Goal: Information Seeking & Learning: Learn about a topic

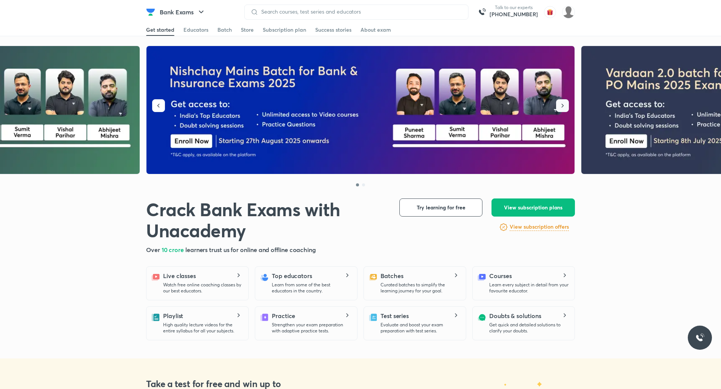
click at [386, 104] on icon "button" at bounding box center [563, 106] width 8 height 8
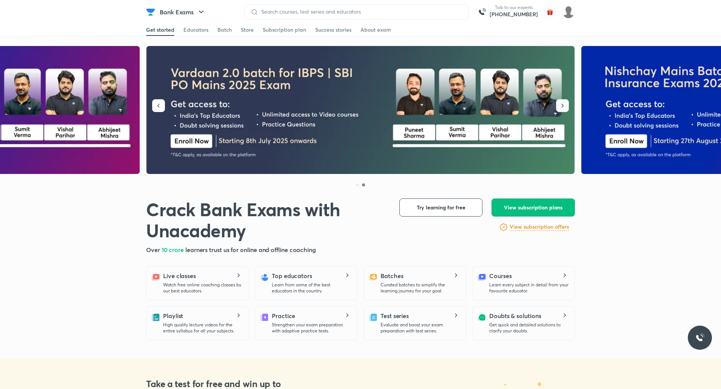
click at [386, 107] on icon "button" at bounding box center [563, 106] width 8 height 8
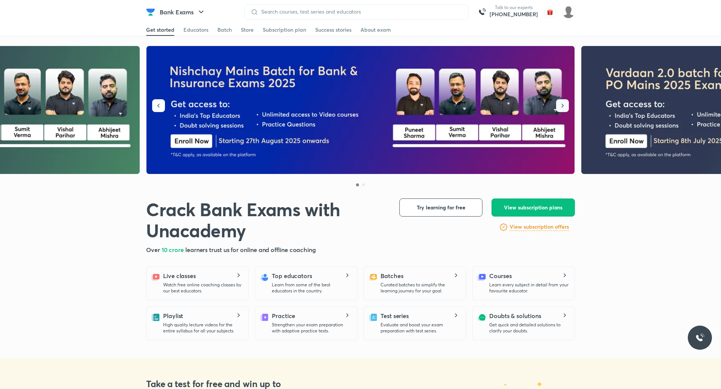
click at [386, 108] on icon "button" at bounding box center [563, 106] width 8 height 8
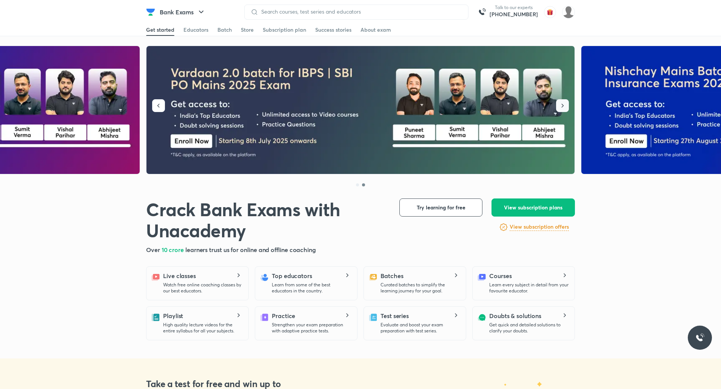
click at [386, 108] on icon "button" at bounding box center [563, 106] width 8 height 8
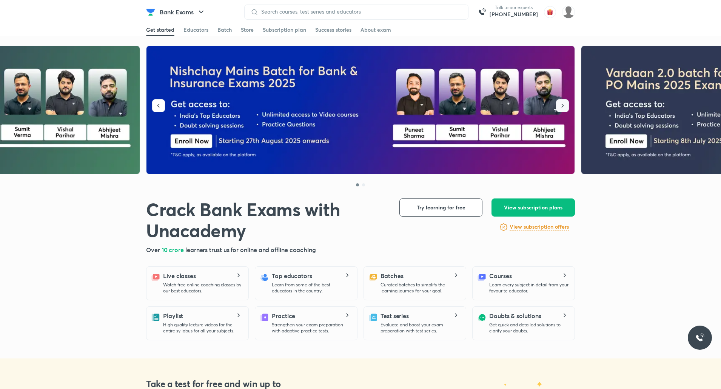
click at [386, 108] on icon "button" at bounding box center [563, 106] width 8 height 8
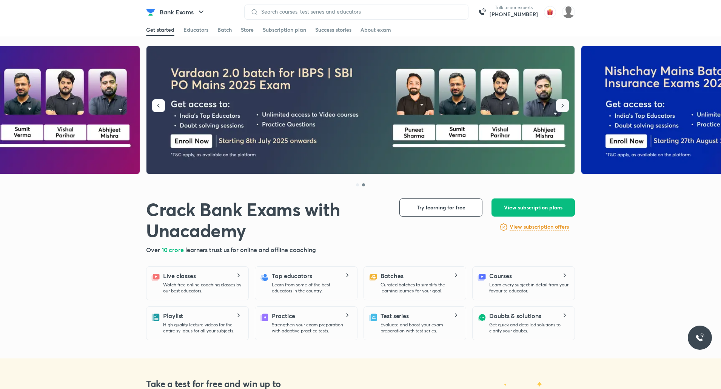
click at [386, 108] on icon "button" at bounding box center [563, 106] width 8 height 8
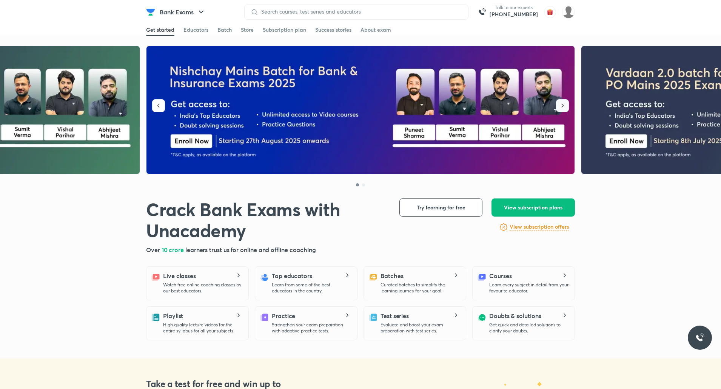
click at [386, 108] on icon "button" at bounding box center [563, 106] width 8 height 8
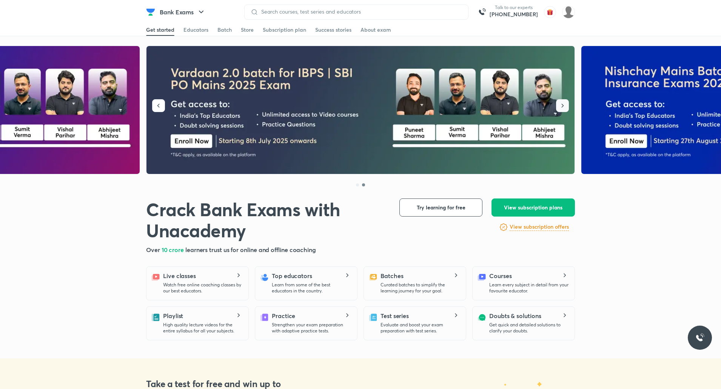
click at [386, 108] on icon "button" at bounding box center [563, 106] width 8 height 8
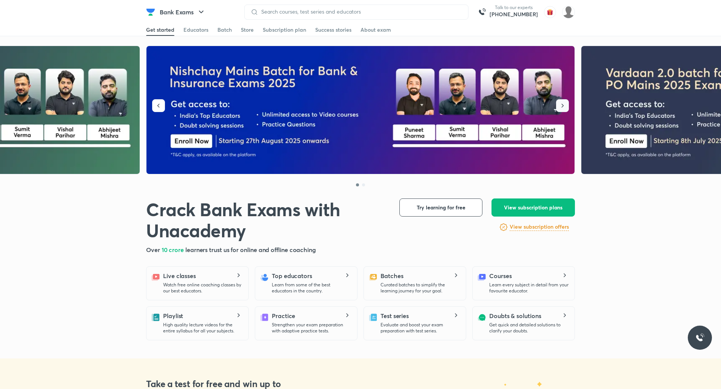
click at [386, 108] on icon "button" at bounding box center [563, 106] width 8 height 8
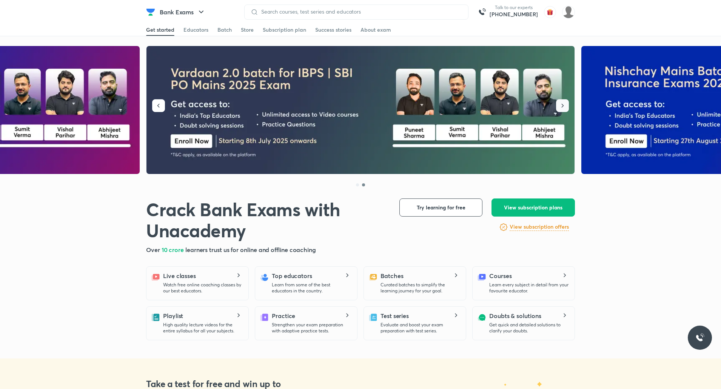
click at [386, 108] on icon "button" at bounding box center [563, 106] width 8 height 8
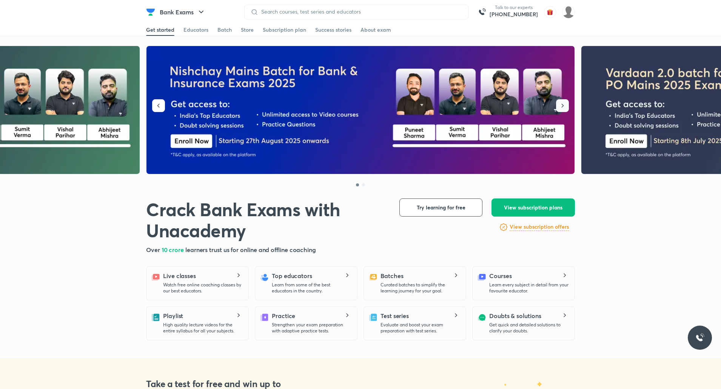
click at [386, 108] on icon "button" at bounding box center [563, 106] width 8 height 8
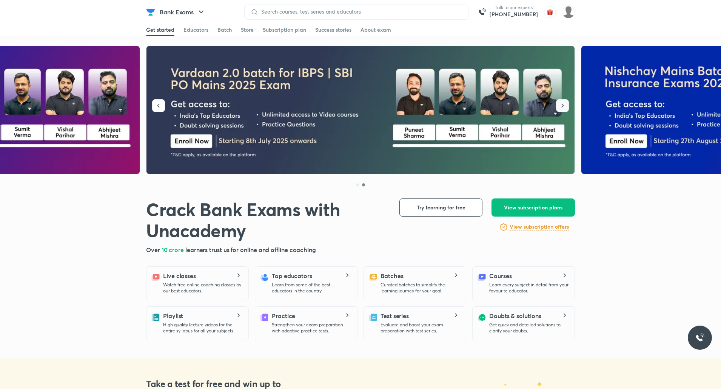
click at [386, 108] on icon "button" at bounding box center [563, 106] width 8 height 8
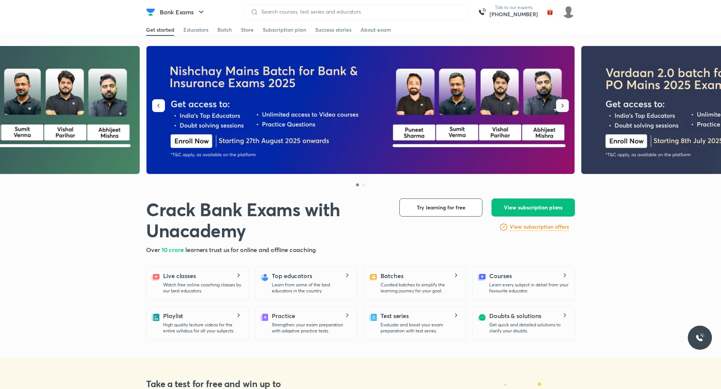
click at [386, 108] on icon "button" at bounding box center [563, 106] width 8 height 8
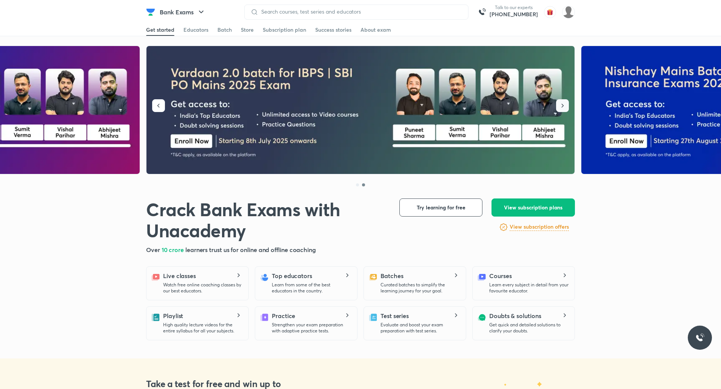
click at [386, 104] on button "button" at bounding box center [562, 105] width 13 height 13
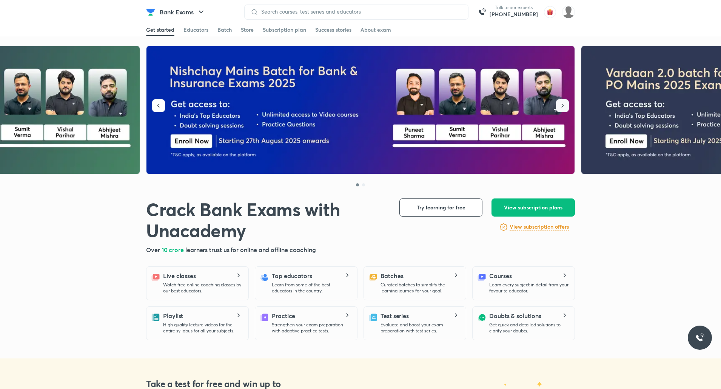
click at [386, 105] on icon "button" at bounding box center [563, 106] width 8 height 8
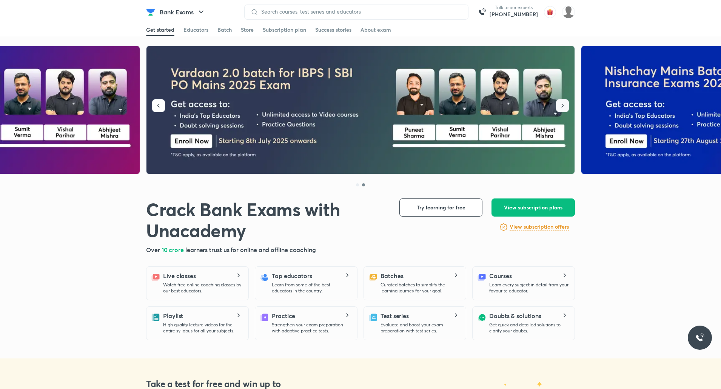
click at [386, 105] on icon "button" at bounding box center [563, 106] width 8 height 8
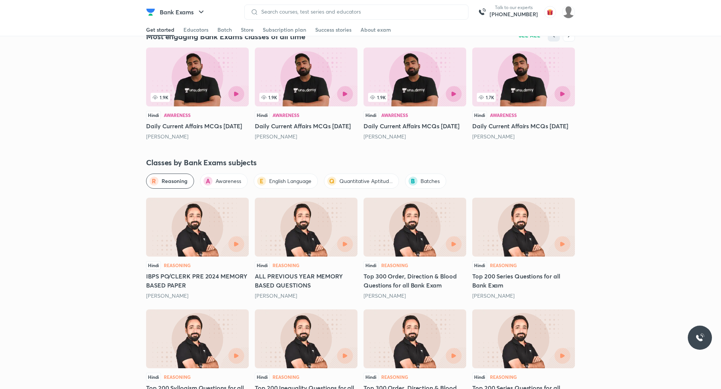
scroll to position [793, 0]
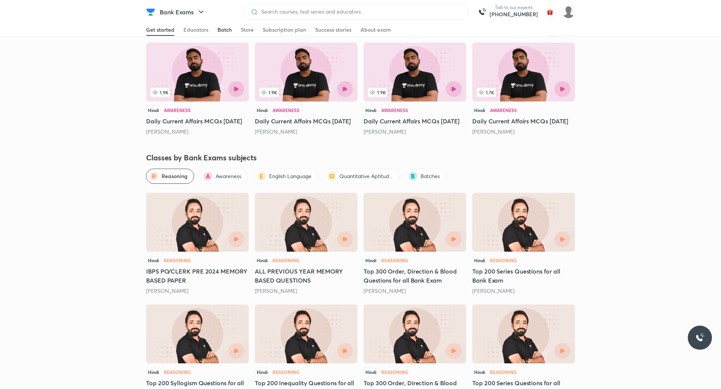
click at [221, 30] on div "Batch" at bounding box center [225, 30] width 14 height 8
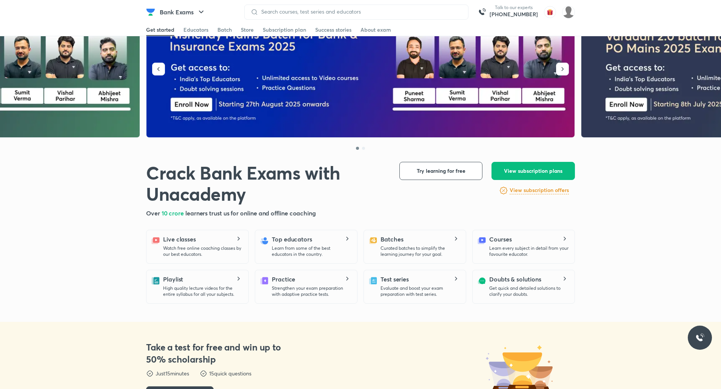
scroll to position [0, 0]
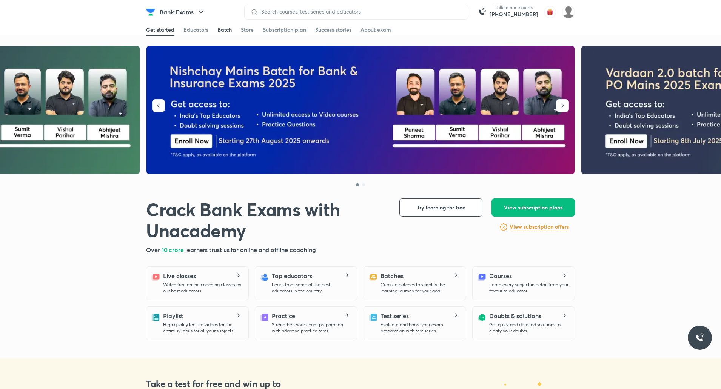
click at [227, 29] on div "Batch" at bounding box center [225, 30] width 14 height 8
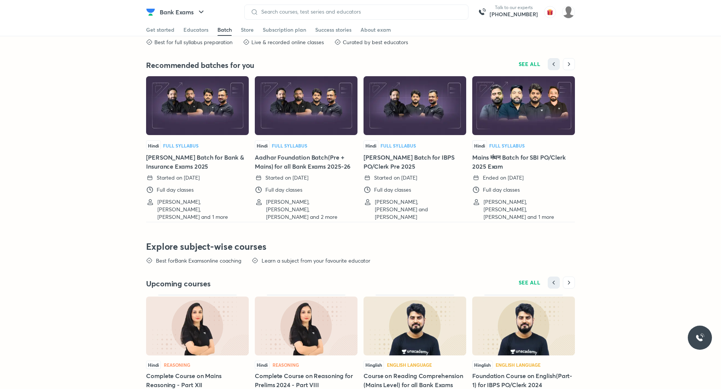
scroll to position [1673, 0]
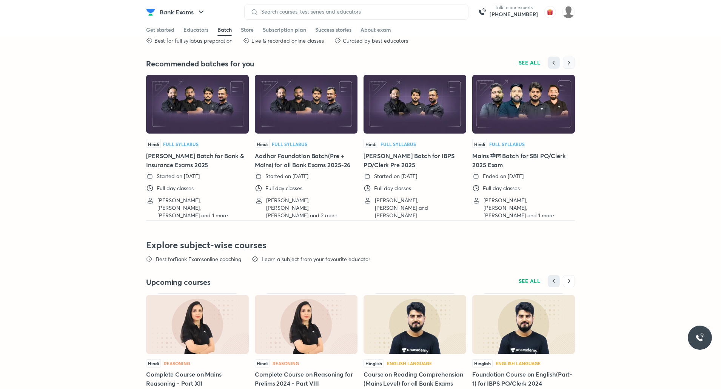
click at [386, 66] on icon "button" at bounding box center [569, 63] width 8 height 8
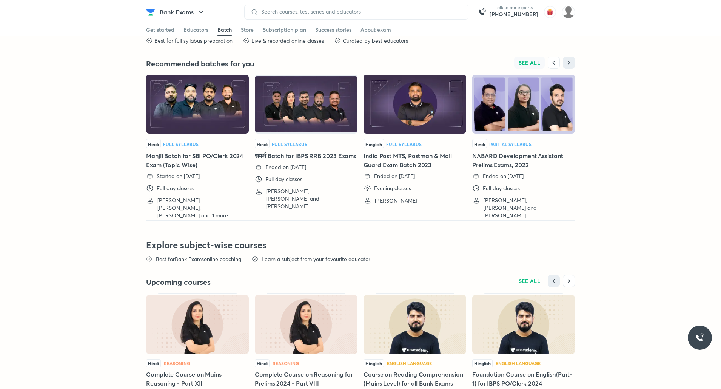
click at [386, 65] on span "SEE ALL" at bounding box center [530, 62] width 22 height 5
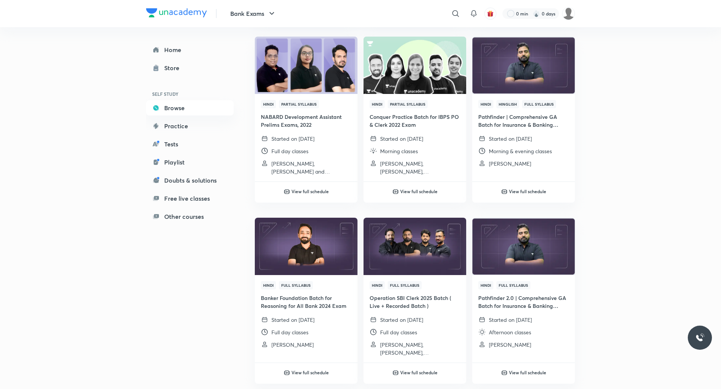
scroll to position [579, 0]
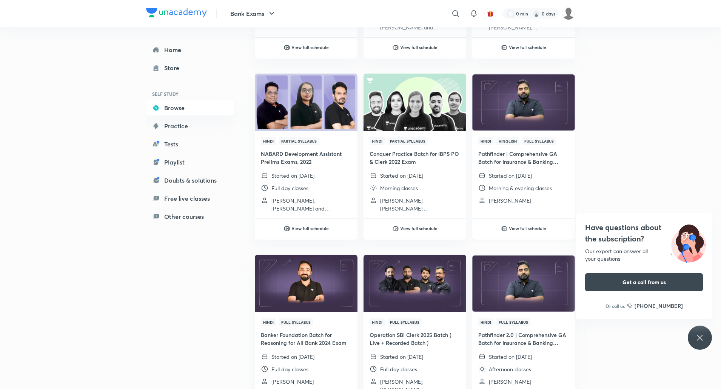
click at [386, 154] on h4 "Pathfinder | Comprehensive GA Batch for Insurance & Banking Exams" at bounding box center [524, 158] width 91 height 16
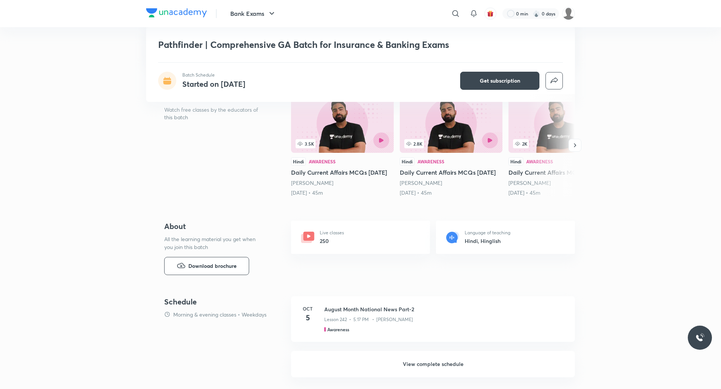
scroll to position [151, 0]
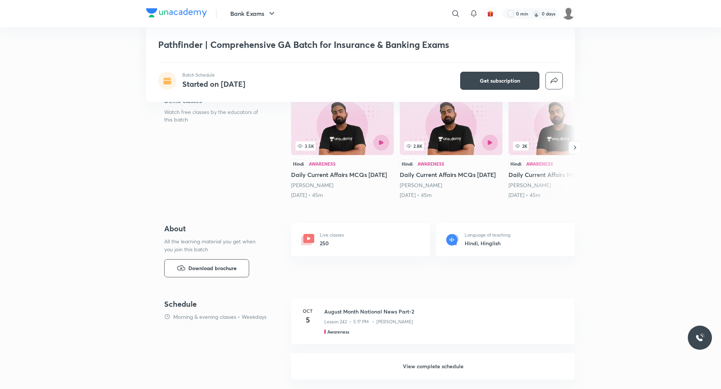
click at [386, 207] on h6 "View complete schedule" at bounding box center [433, 367] width 284 height 26
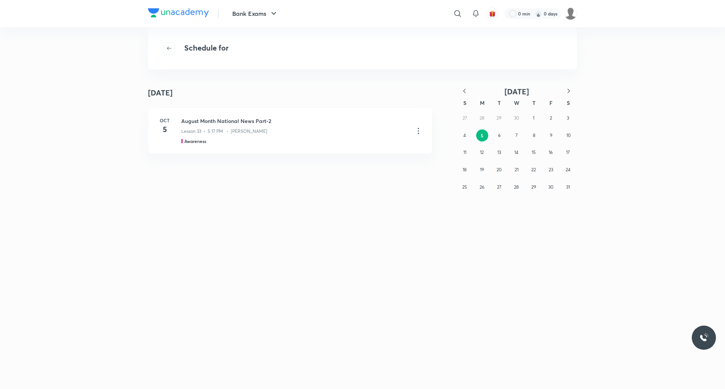
click at [386, 91] on icon "button" at bounding box center [569, 91] width 8 height 8
click at [386, 92] on icon "button" at bounding box center [465, 91] width 8 height 8
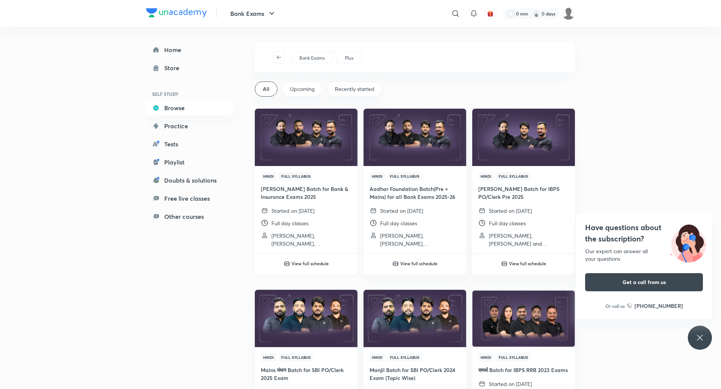
click at [294, 194] on h4 "[PERSON_NAME] Batch for Bank & Insurance Exams 2025" at bounding box center [306, 193] width 91 height 16
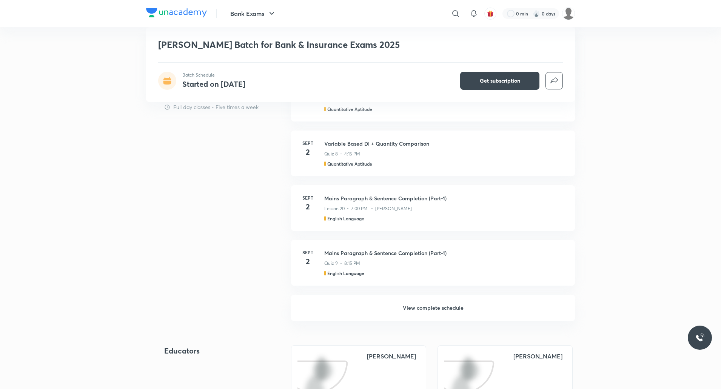
scroll to position [567, 0]
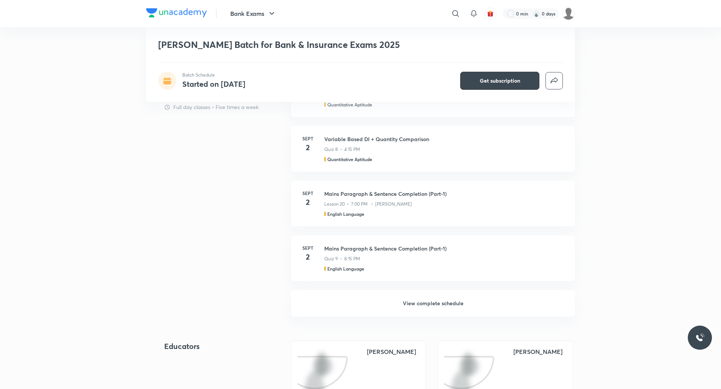
click at [386, 207] on h6 "View complete schedule" at bounding box center [433, 303] width 284 height 26
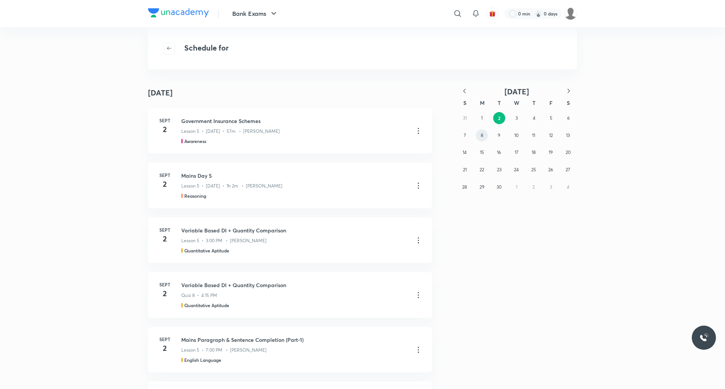
click at [386, 136] on button "8" at bounding box center [482, 136] width 12 height 12
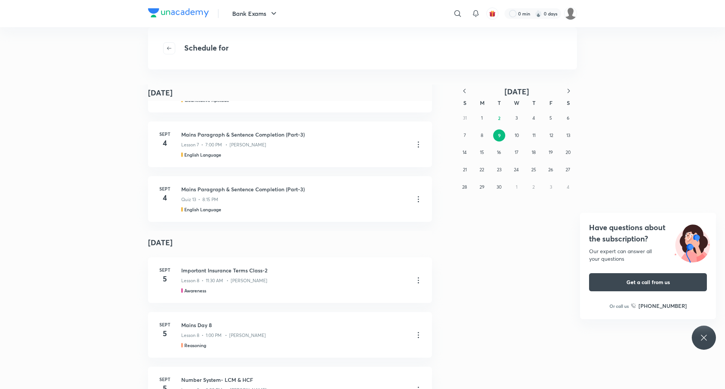
scroll to position [1008, 0]
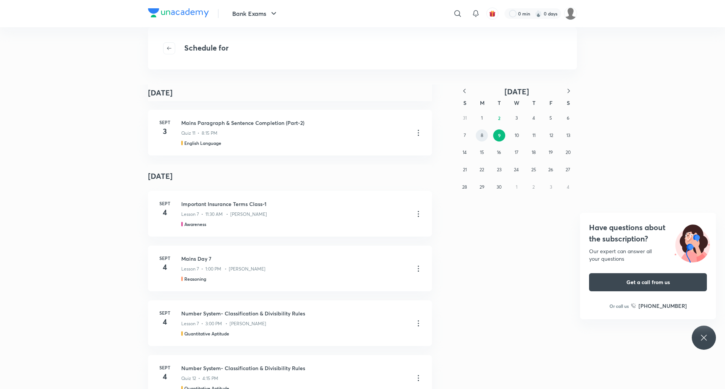
click at [386, 134] on button "8" at bounding box center [482, 136] width 12 height 12
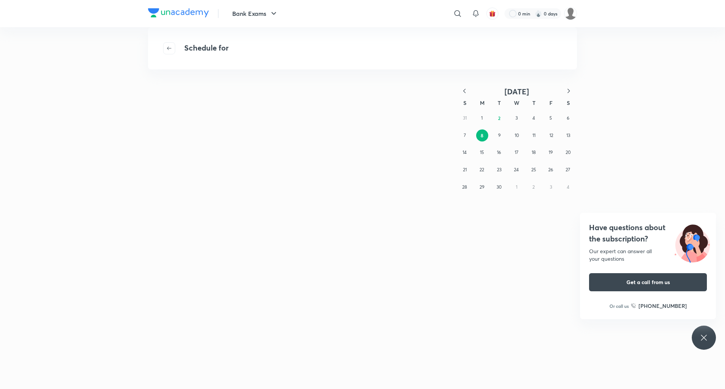
scroll to position [0, 0]
